Goal: Find specific page/section: Find specific page/section

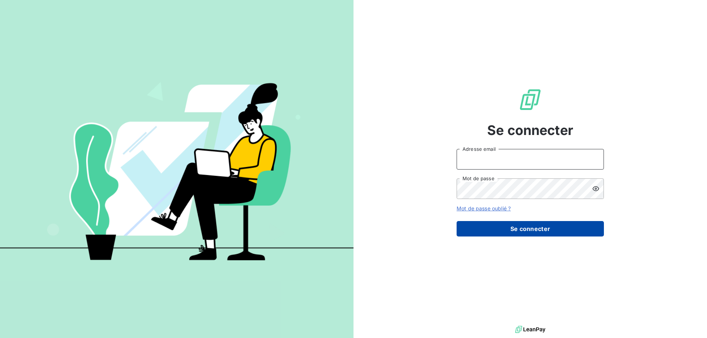
type input "[EMAIL_ADDRESS][PERSON_NAME][DOMAIN_NAME]"
click at [516, 233] on button "Se connecter" at bounding box center [529, 228] width 147 height 15
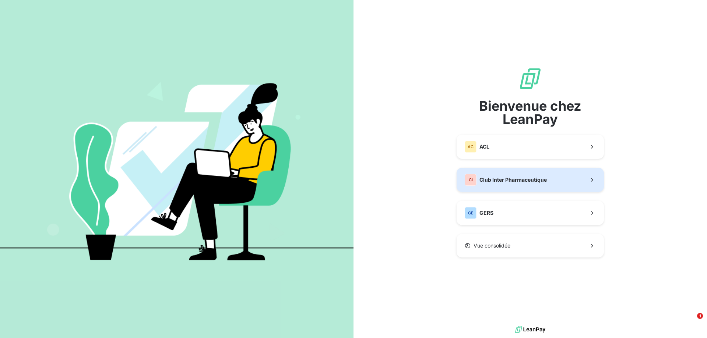
click at [508, 189] on button "CI Club Inter Pharmaceutique" at bounding box center [529, 180] width 147 height 24
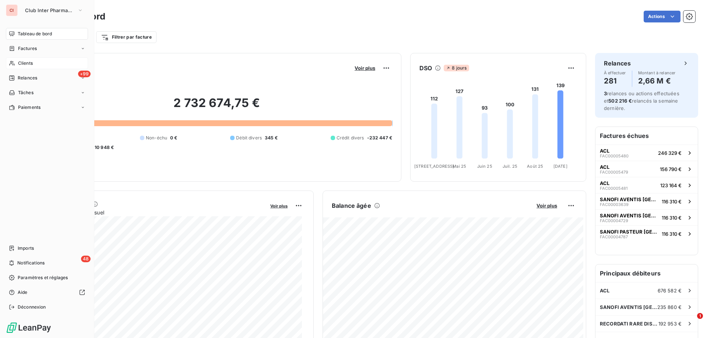
click at [26, 63] on span "Clients" at bounding box center [25, 63] width 15 height 7
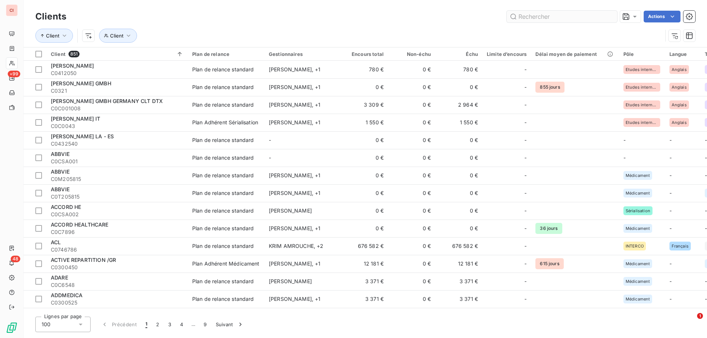
click at [536, 12] on input "text" at bounding box center [561, 17] width 110 height 12
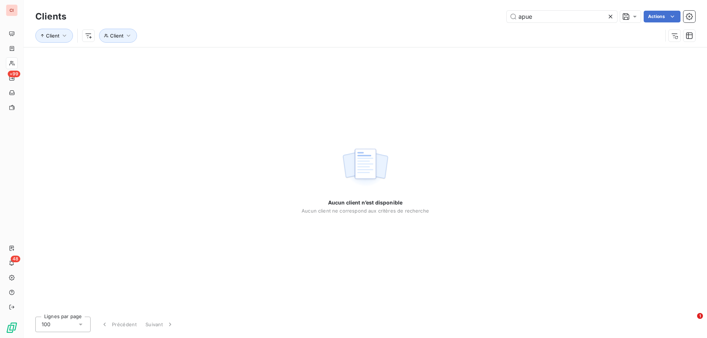
type input "apue"
